Goal: Complete application form

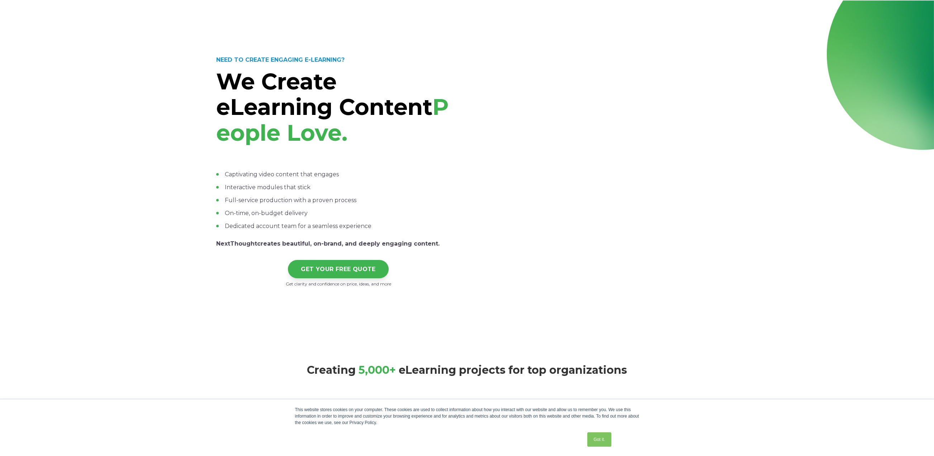
drag, startPoint x: 508, startPoint y: 217, endPoint x: 434, endPoint y: 198, distance: 76.8
click at [434, 198] on li "Full-service production with a proven process" at bounding box center [338, 200] width 245 height 9
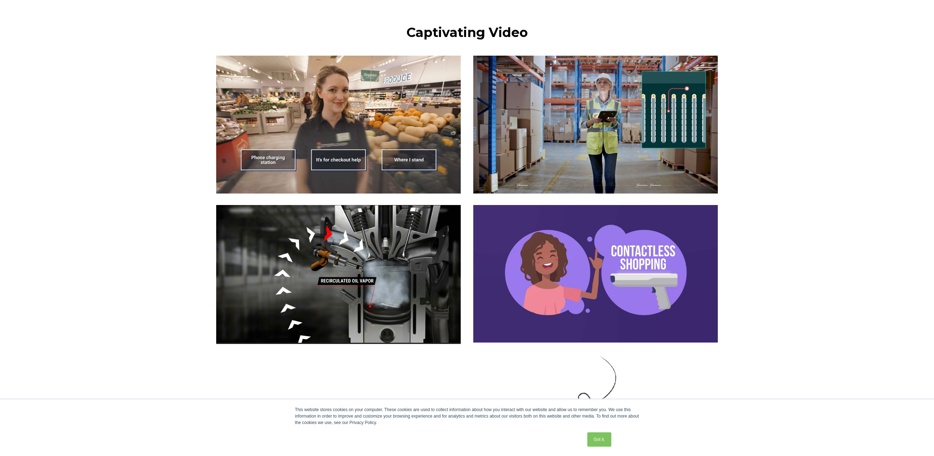
scroll to position [861, 0]
click at [337, 164] on img at bounding box center [338, 124] width 245 height 138
click at [557, 134] on img at bounding box center [595, 124] width 245 height 138
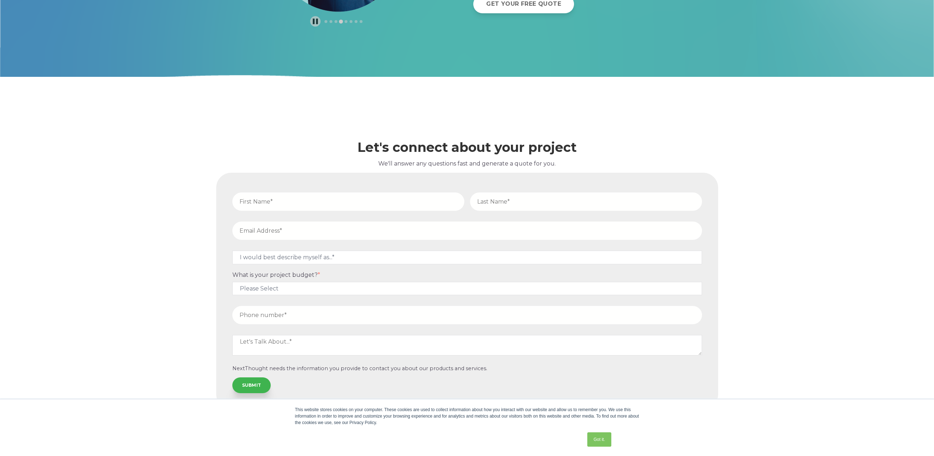
scroll to position [3927, 0]
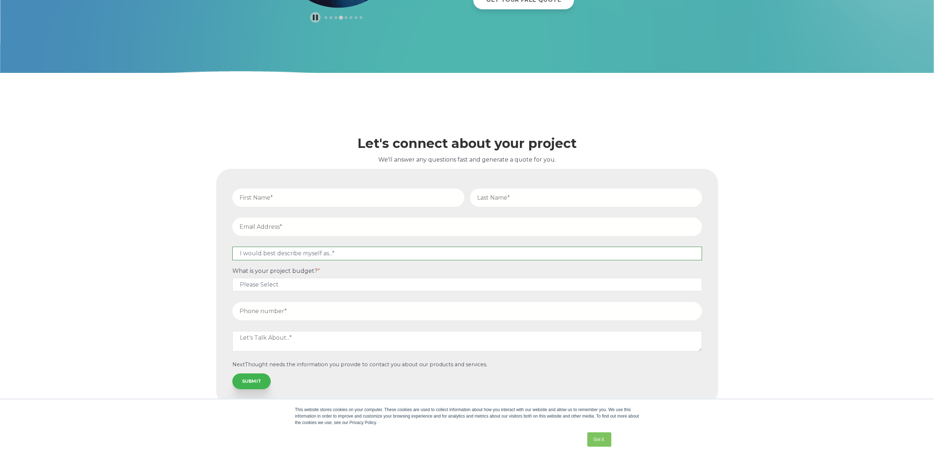
click at [383, 253] on select "I would best describe myself as...* Other I am an executive or owner of a compa…" at bounding box center [467, 252] width 470 height 13
click at [566, 270] on form "I would best describe myself as...* Other I am an executive or owner of a compa…" at bounding box center [468, 287] width 494 height 228
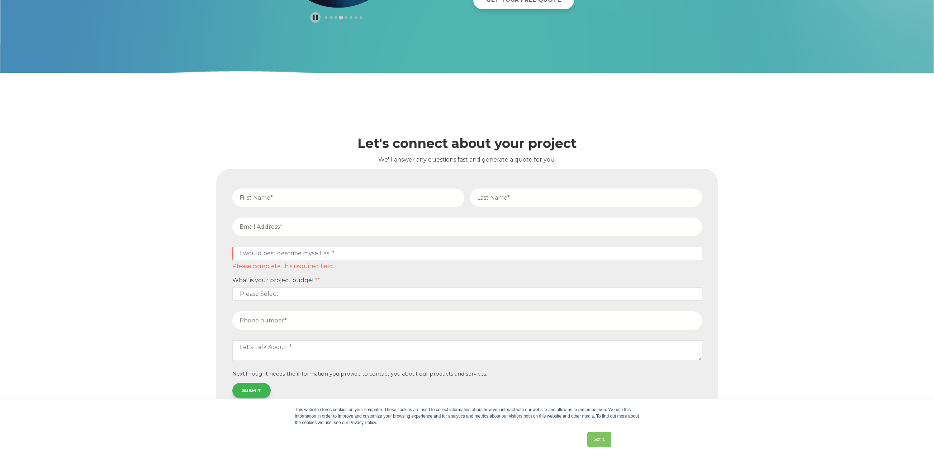
click at [563, 256] on select "I would best describe myself as...* Other I am an executive or owner of a compa…" at bounding box center [467, 252] width 470 height 13
click at [561, 256] on select "I would best describe myself as...* Other I am an executive or owner of a compa…" at bounding box center [467, 252] width 470 height 13
click at [543, 293] on select "Please Select $5,000 - $15,000 $15,000 - $25,000 $25,000 - $50,000 $50,000+" at bounding box center [467, 293] width 470 height 13
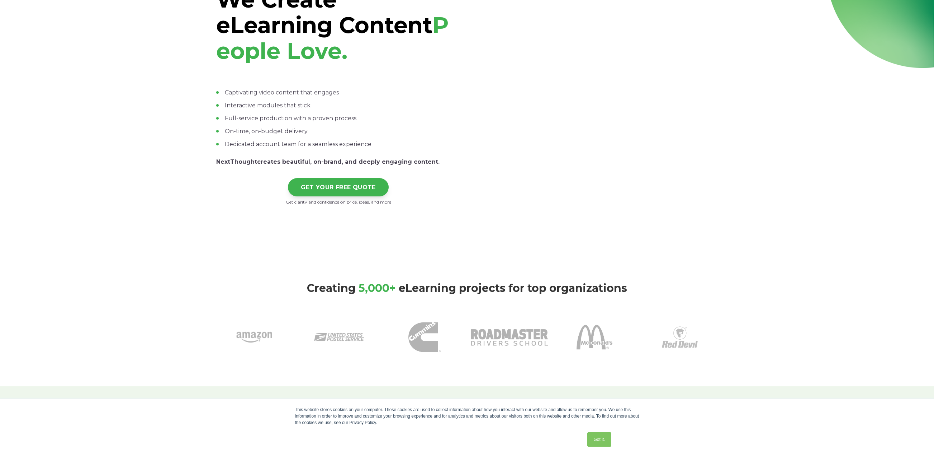
scroll to position [0, 0]
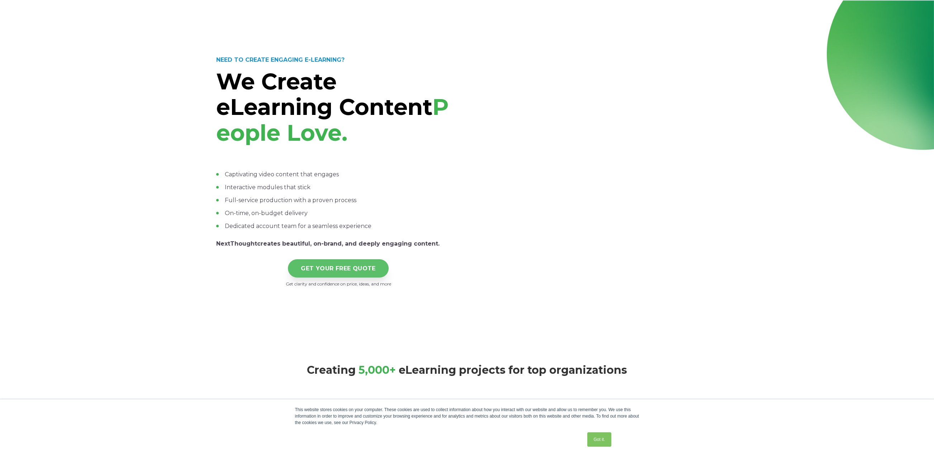
click at [355, 269] on link "GET YOUR FREE QUOTE" at bounding box center [338, 268] width 101 height 18
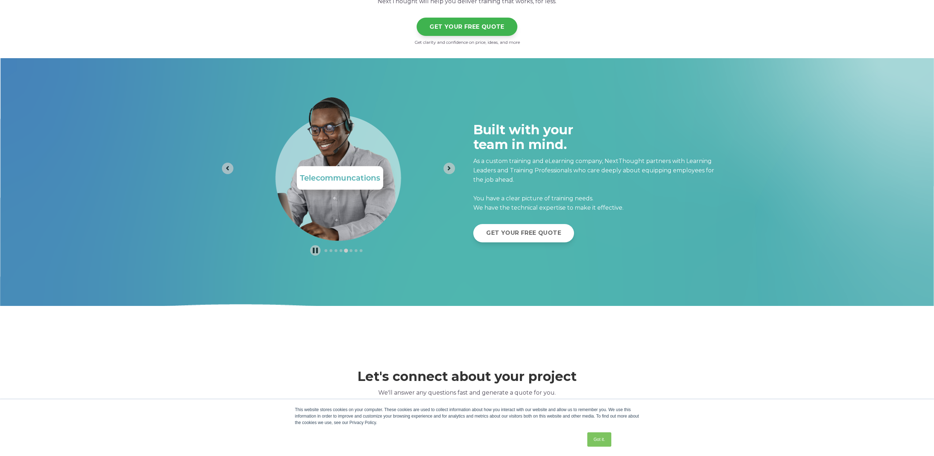
scroll to position [3945, 0]
